Goal: Task Accomplishment & Management: Manage account settings

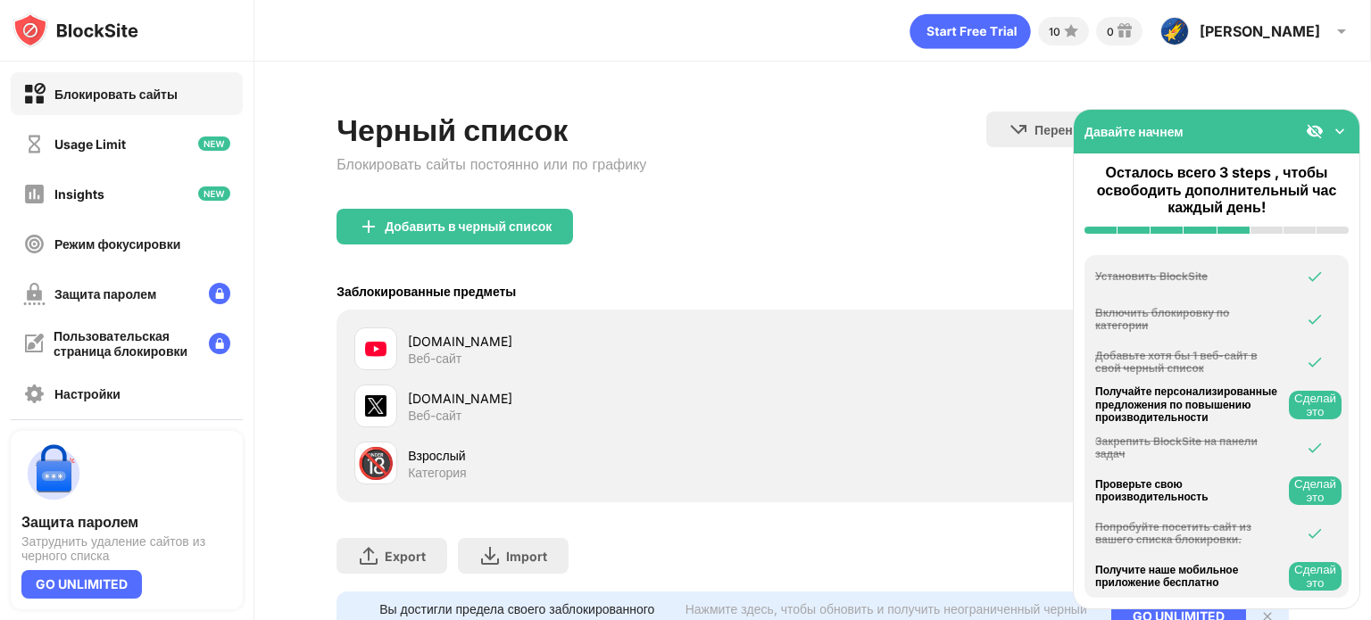
scroll to position [37, 0]
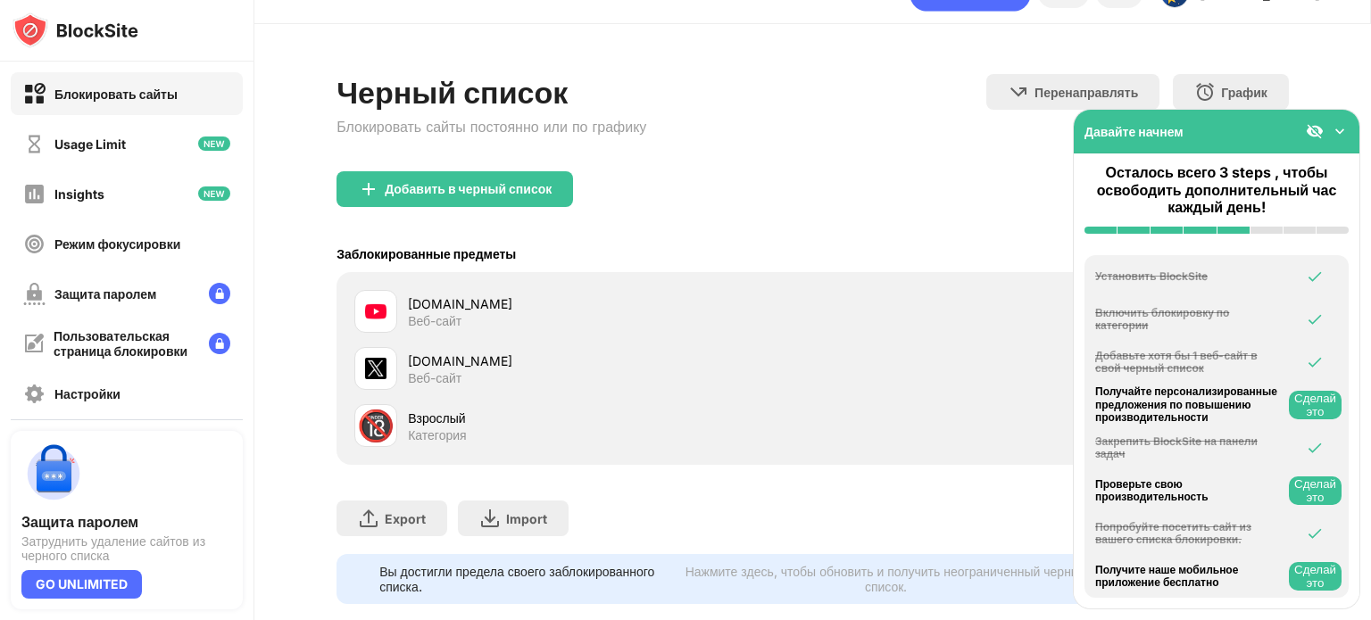
click at [424, 367] on div "[DOMAIN_NAME]" at bounding box center [610, 361] width 404 height 19
click at [382, 349] on div at bounding box center [375, 368] width 43 height 43
click at [396, 360] on div at bounding box center [375, 368] width 43 height 43
click at [1338, 135] on img at bounding box center [1339, 131] width 18 height 18
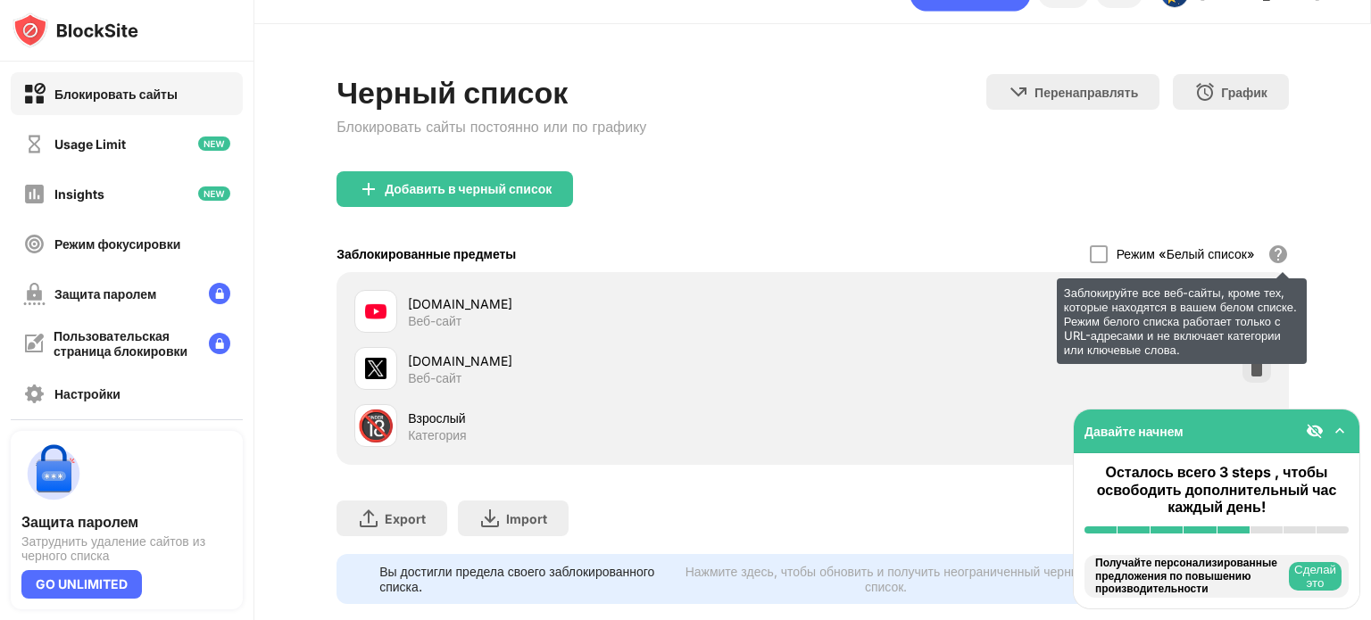
scroll to position [83, 13]
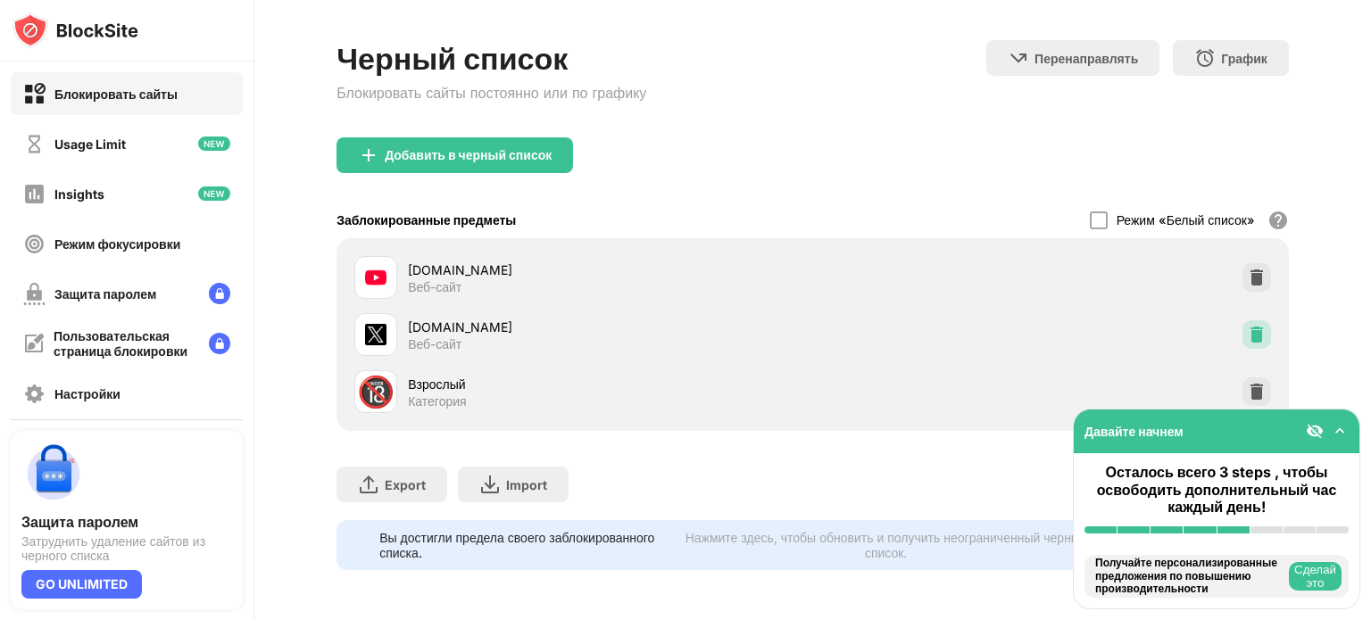
click at [1247, 326] on img at bounding box center [1256, 335] width 18 height 18
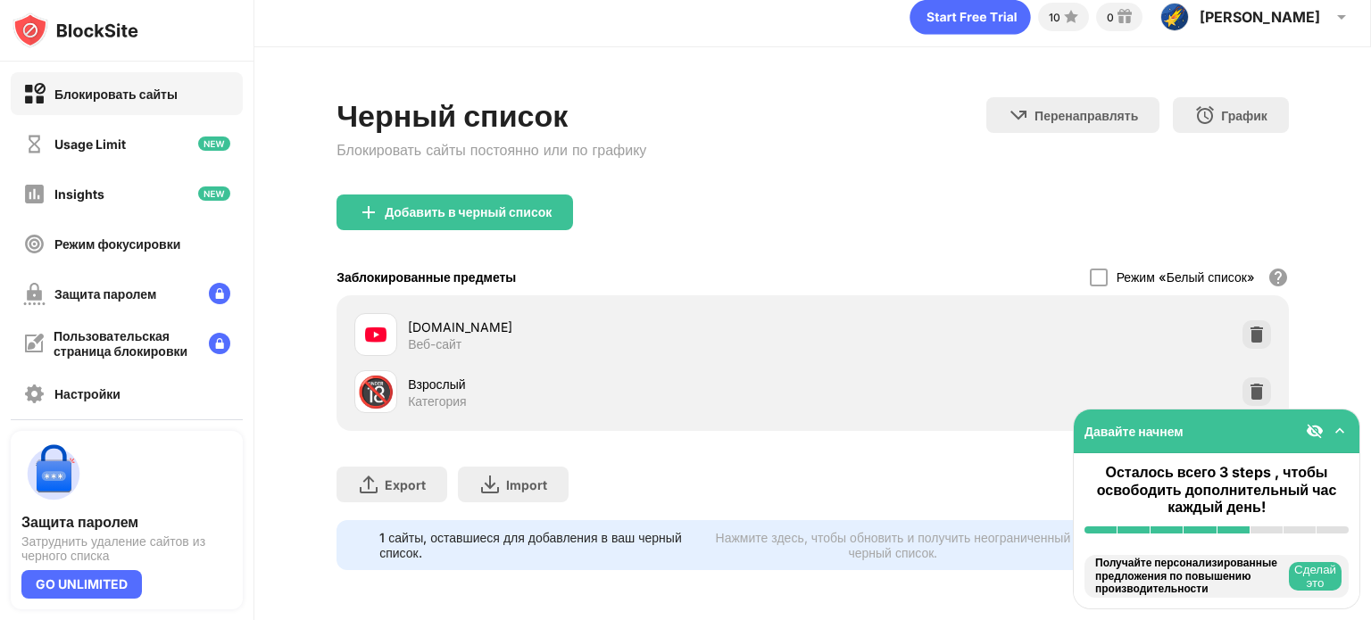
scroll to position [26, 13]
